Goal: Register for event/course

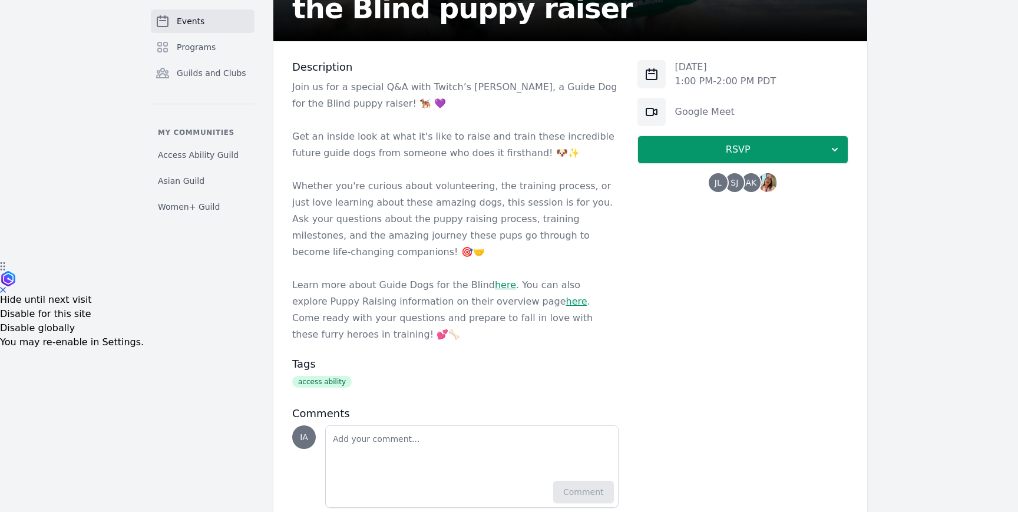
scroll to position [261, 0]
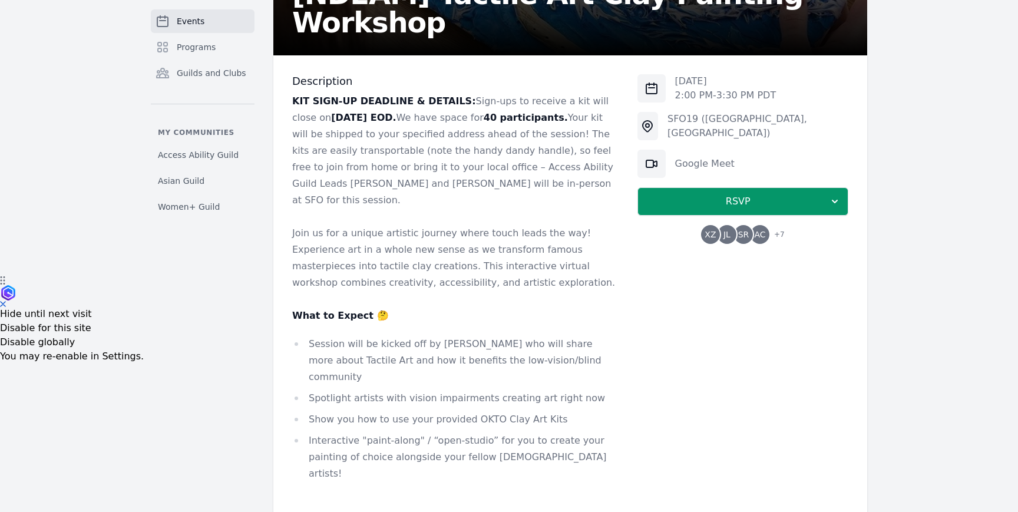
scroll to position [240, 0]
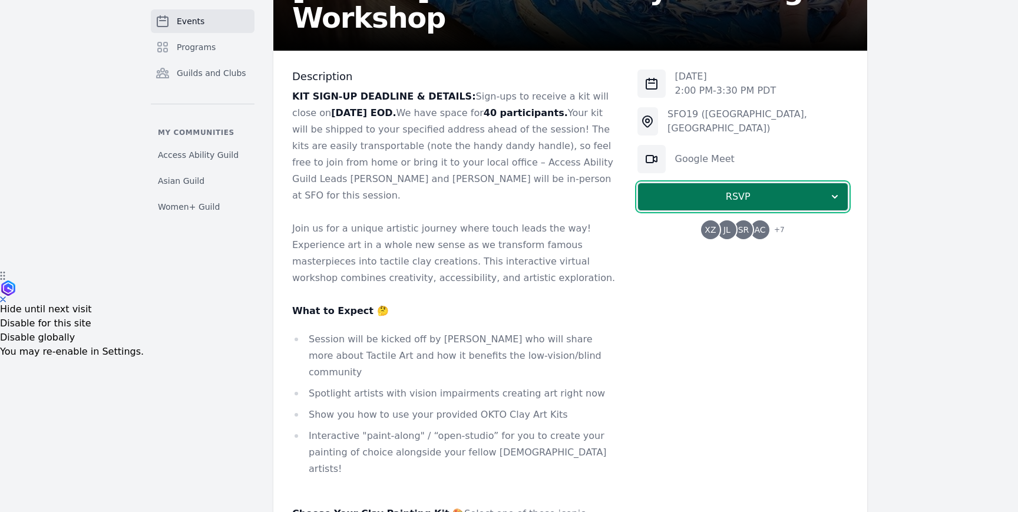
click at [672, 208] on button "RSVP" at bounding box center [742, 197] width 211 height 28
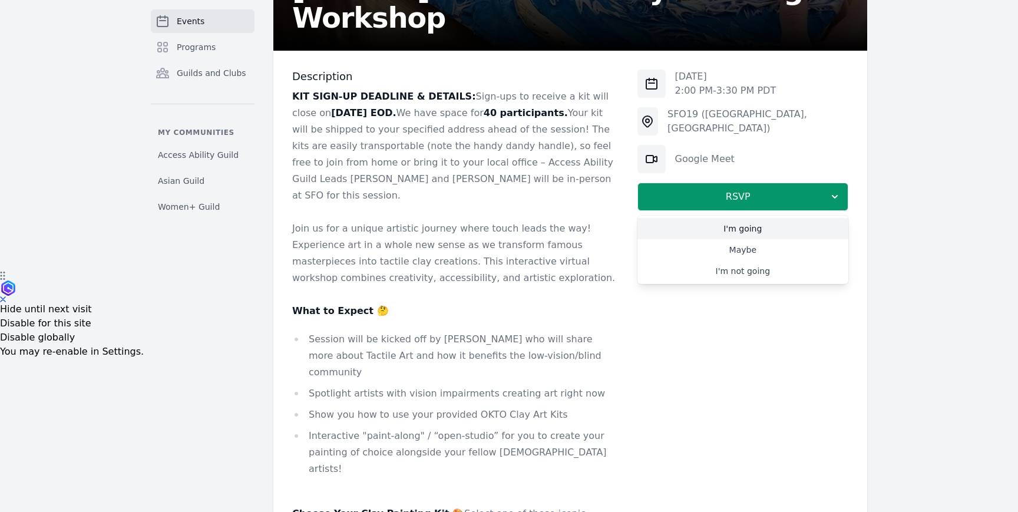
click at [672, 236] on link "I'm going" at bounding box center [742, 228] width 211 height 21
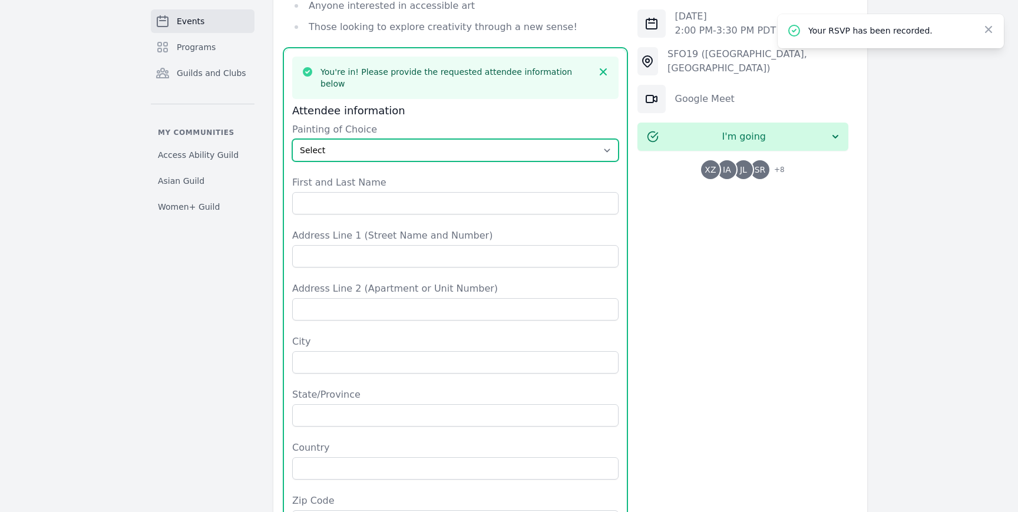
click at [422, 139] on select "Select The Great Wave off Kanagawa Starry Night Sunflowers The Kiss" at bounding box center [455, 150] width 326 height 22
select select "Sunflowers"
click at [292, 139] on select "Select The Great Wave off Kanagawa Starry Night Sunflowers The Kiss" at bounding box center [455, 150] width 326 height 22
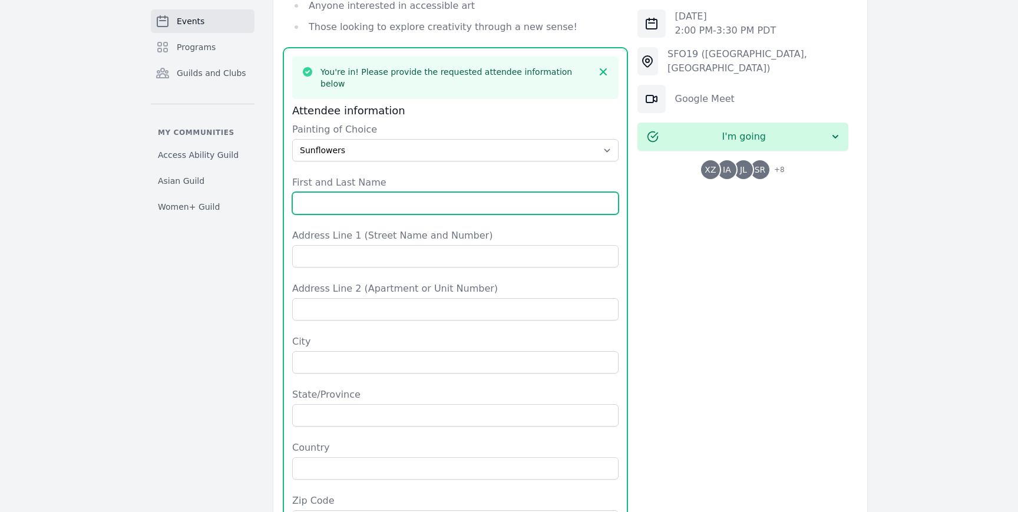
click at [401, 192] on input "First and Last Name" at bounding box center [455, 203] width 326 height 22
type input "Isra Ahmad"
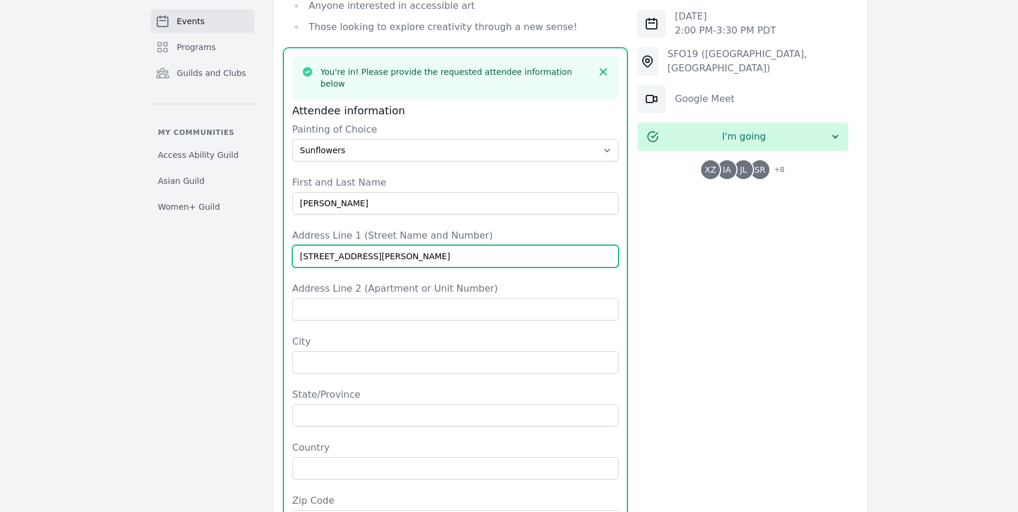
type input "139 Monte Villa Court"
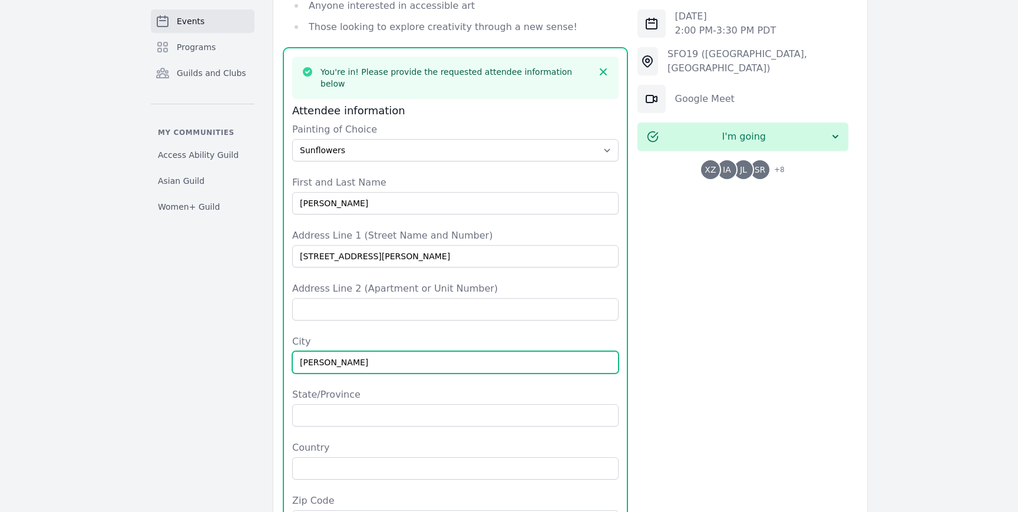
type input "Campbell"
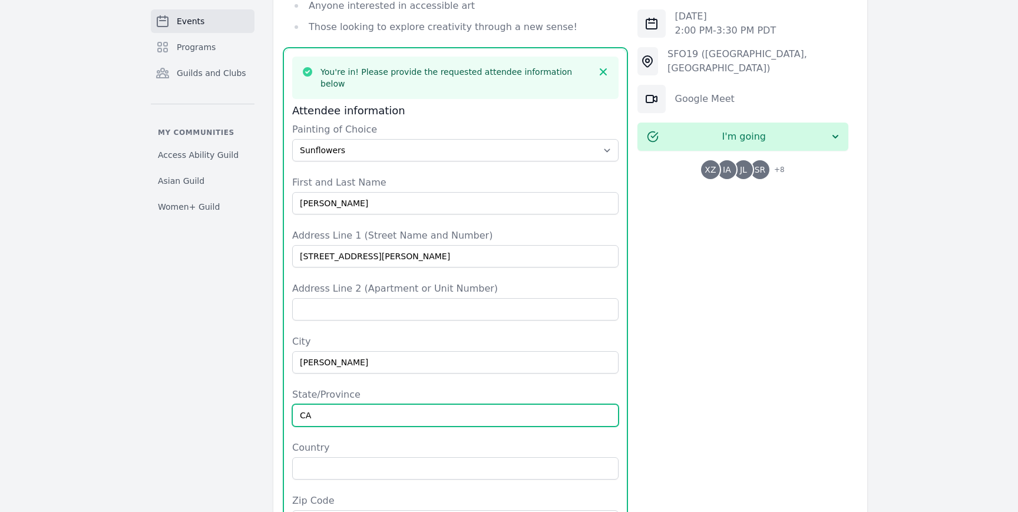
type input "CA"
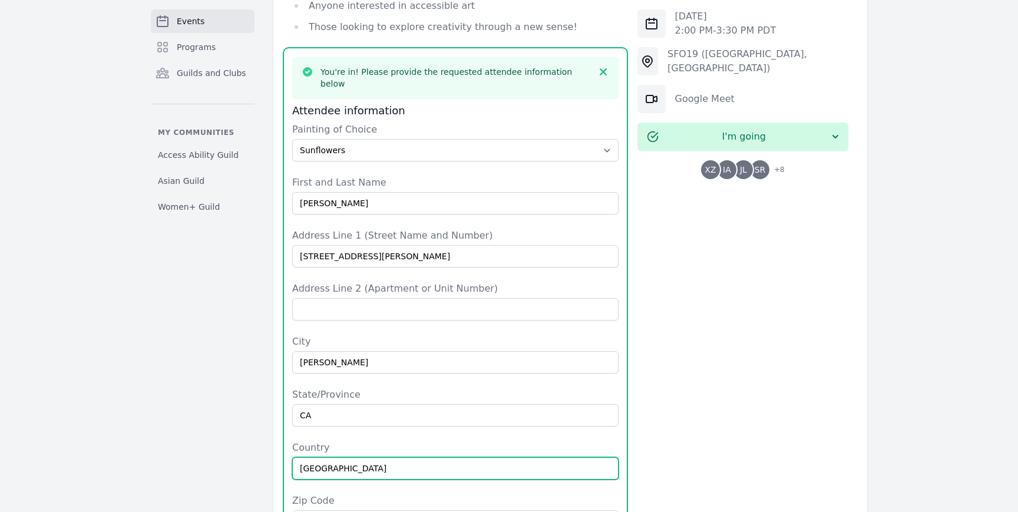
type input "USA"
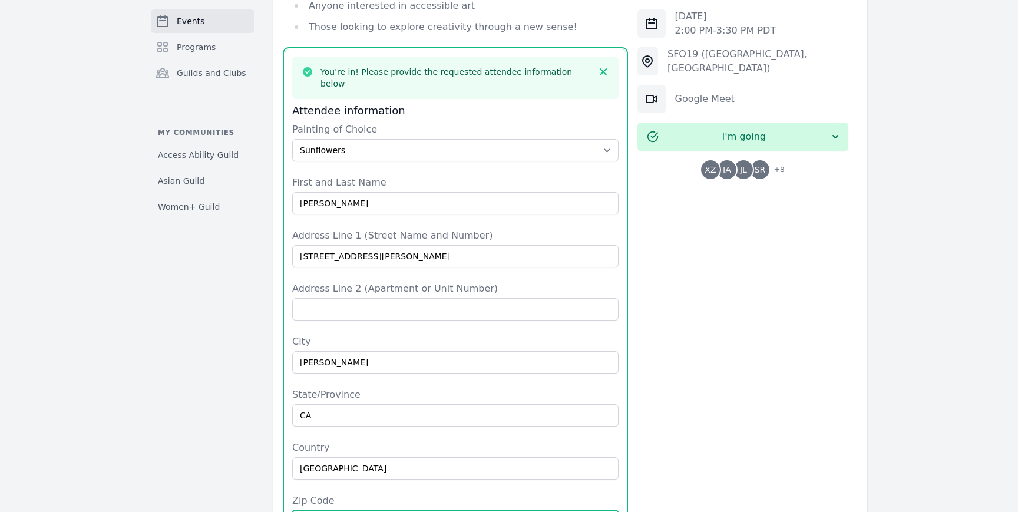
type input "95008"
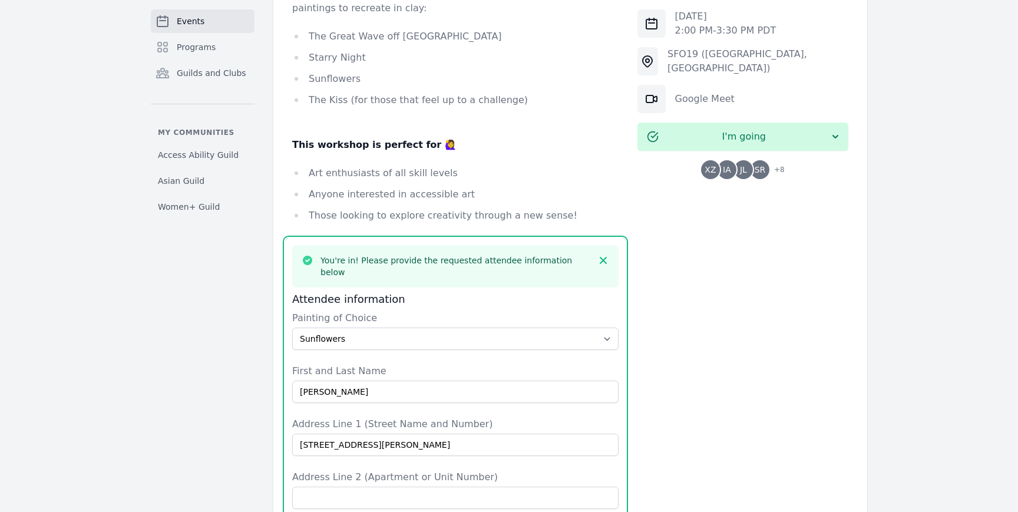
scroll to position [763, 0]
type input "4089637253"
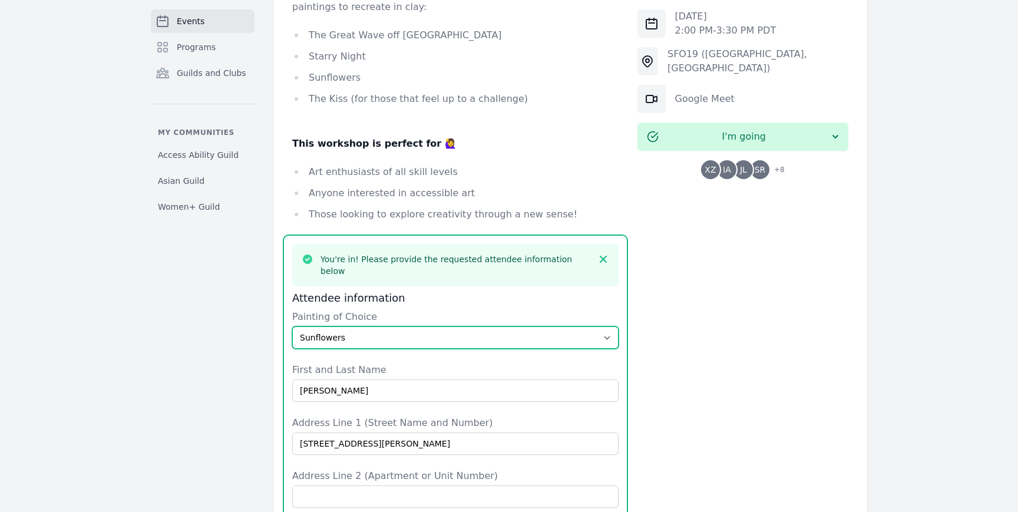
click at [564, 326] on select "Select The Great Wave off Kanagawa Starry Night Sunflowers The Kiss" at bounding box center [455, 337] width 326 height 22
select select "Starry Night"
click at [292, 326] on select "Select The Great Wave off Kanagawa Starry Night Sunflowers The Kiss" at bounding box center [455, 337] width 326 height 22
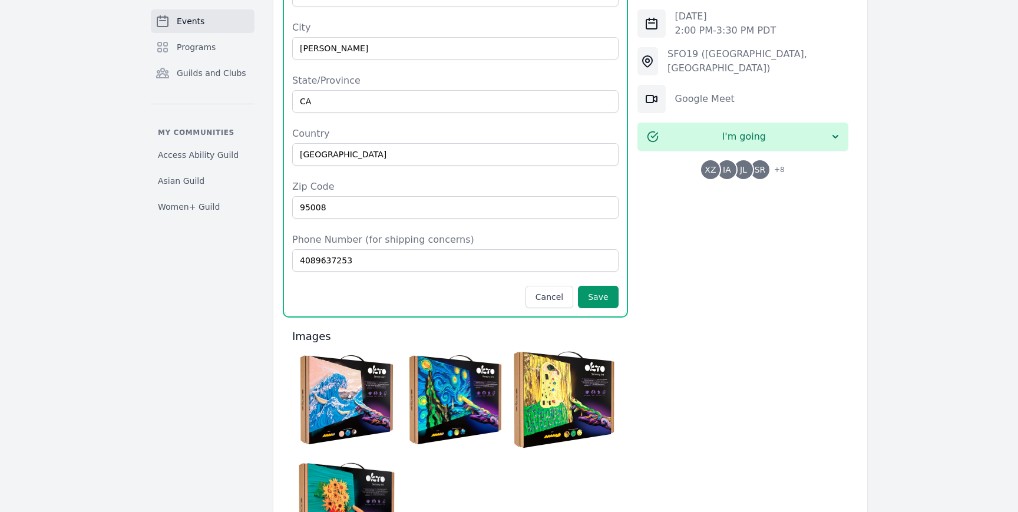
scroll to position [1261, 0]
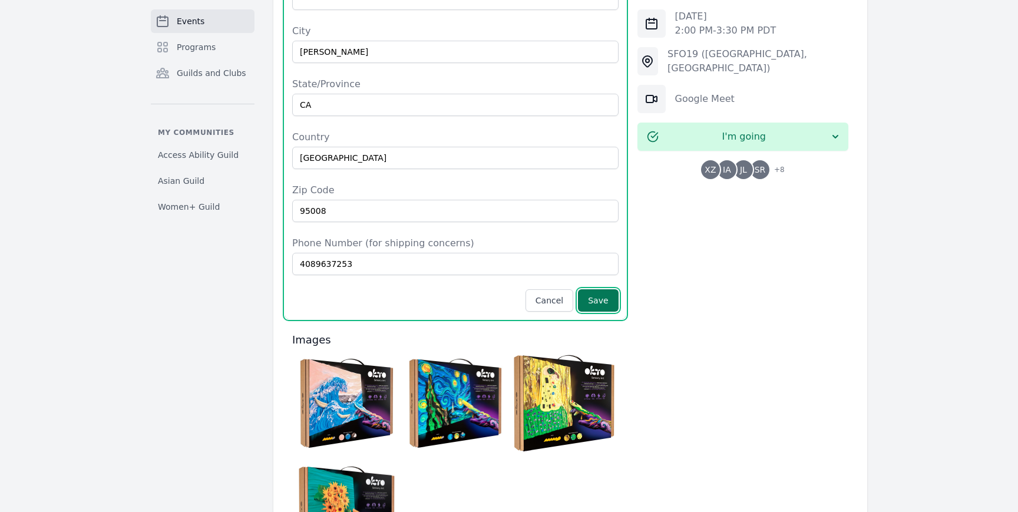
click at [604, 289] on button "Save" at bounding box center [598, 300] width 40 height 22
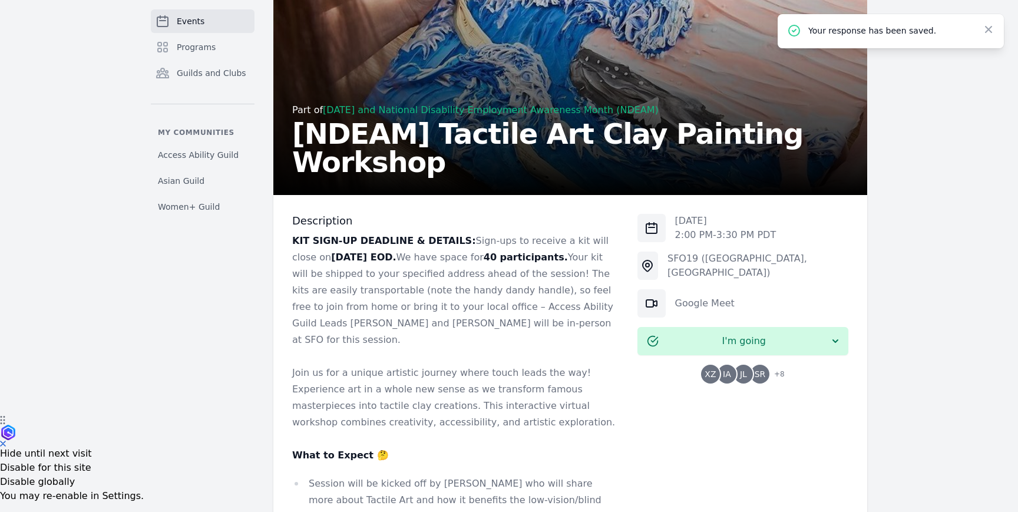
scroll to position [0, 0]
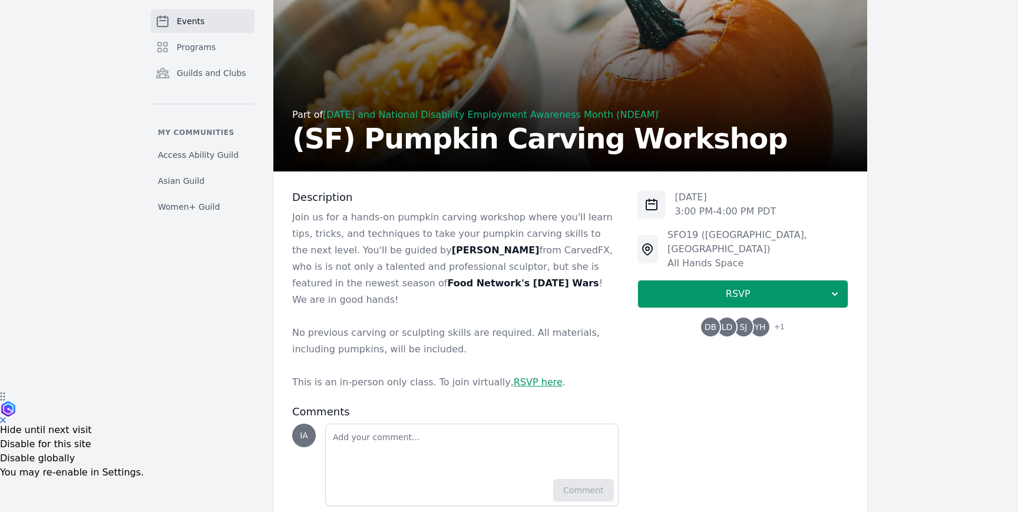
scroll to position [129, 0]
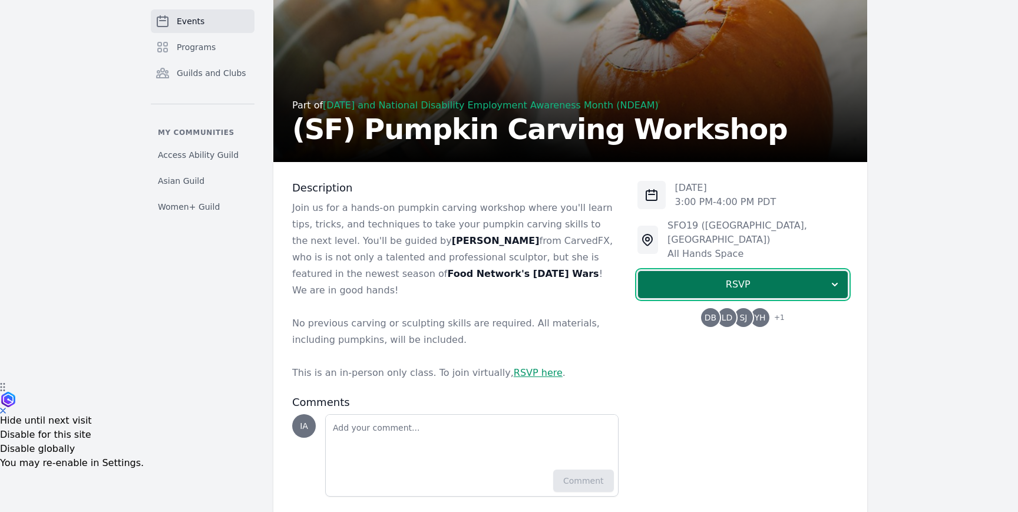
click at [643, 270] on button "RSVP" at bounding box center [742, 284] width 211 height 28
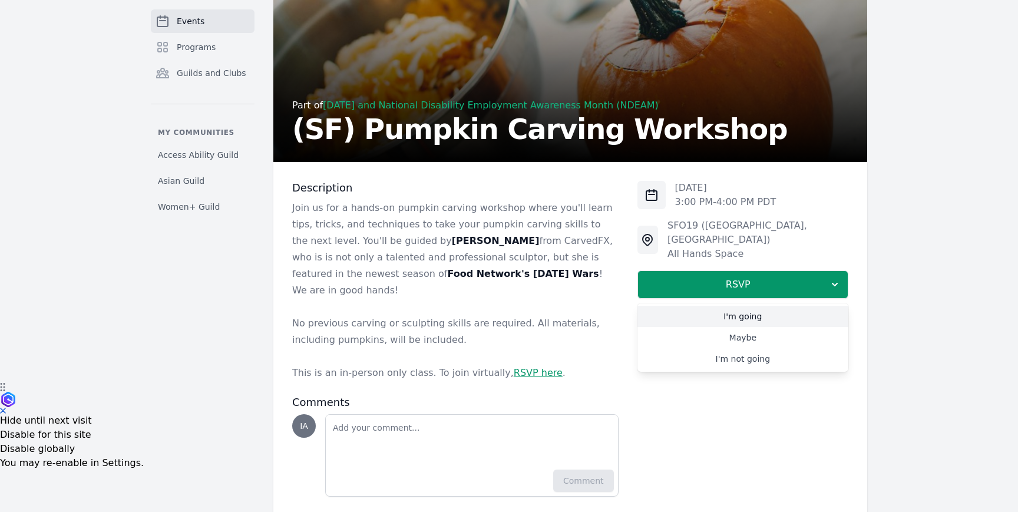
click at [662, 306] on link "I'm going" at bounding box center [742, 316] width 211 height 21
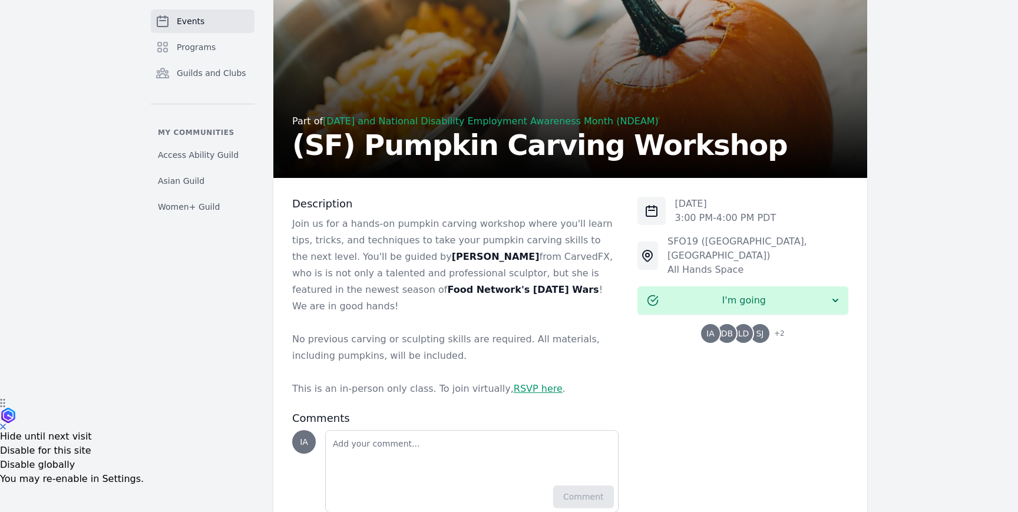
scroll to position [0, 0]
